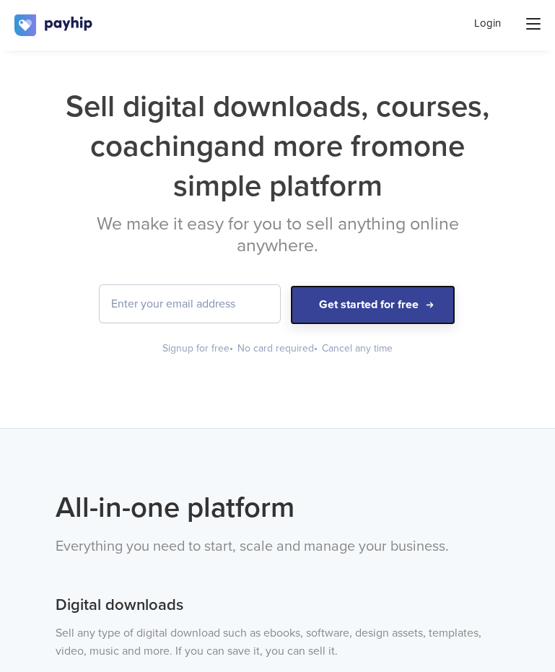
click at [337, 297] on button "Get started for free" at bounding box center [372, 305] width 165 height 40
click at [372, 305] on button "Get started for free" at bounding box center [372, 305] width 165 height 40
click at [393, 321] on button "Get started for free" at bounding box center [372, 305] width 165 height 40
click at [396, 316] on button "Get started for free" at bounding box center [372, 305] width 165 height 40
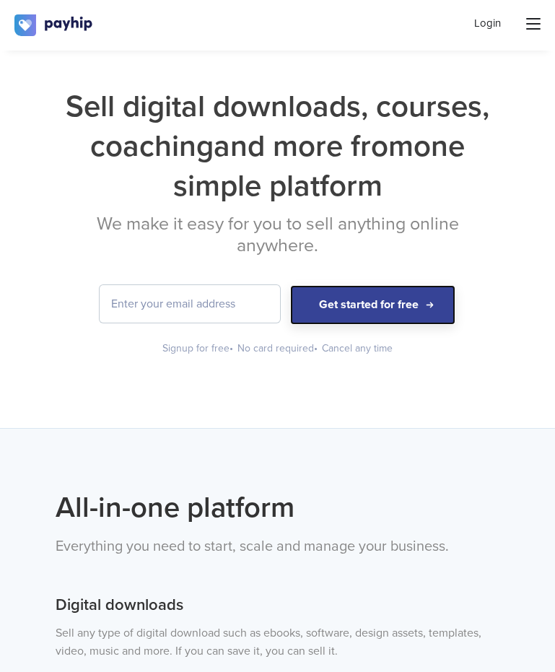
click at [396, 316] on button "Get started for free" at bounding box center [372, 305] width 165 height 40
click at [453, 296] on button "Get started for free" at bounding box center [372, 305] width 165 height 40
click at [429, 296] on button "Get started for free" at bounding box center [372, 305] width 165 height 40
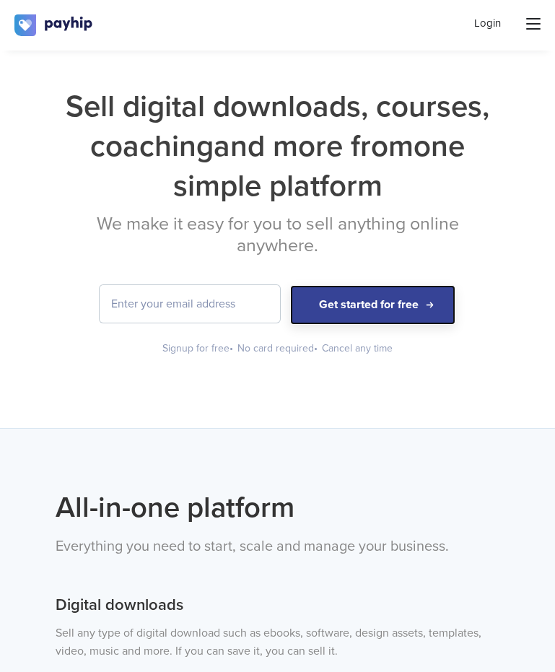
click at [406, 296] on button "Get started for free" at bounding box center [372, 305] width 165 height 40
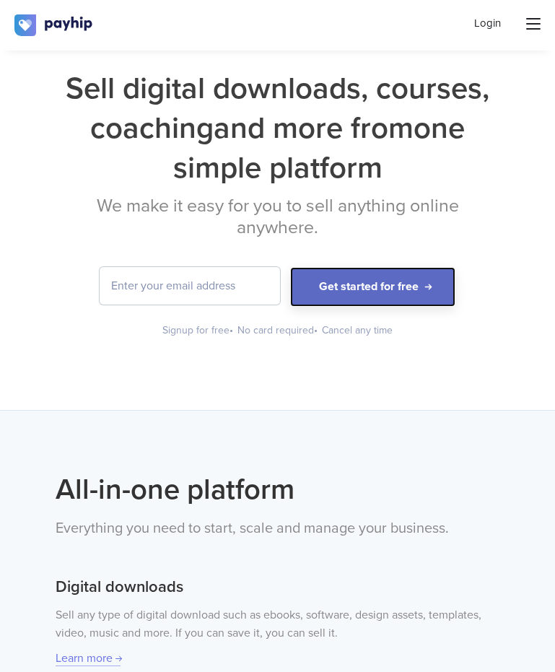
scroll to position [20, 0]
